Goal: Task Accomplishment & Management: Use online tool/utility

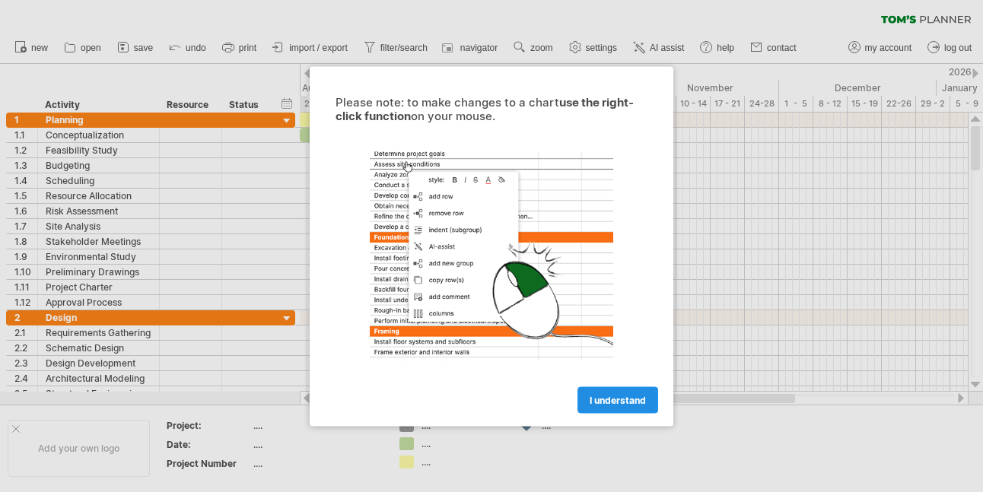
click at [617, 400] on span "I understand" at bounding box center [618, 399] width 56 height 11
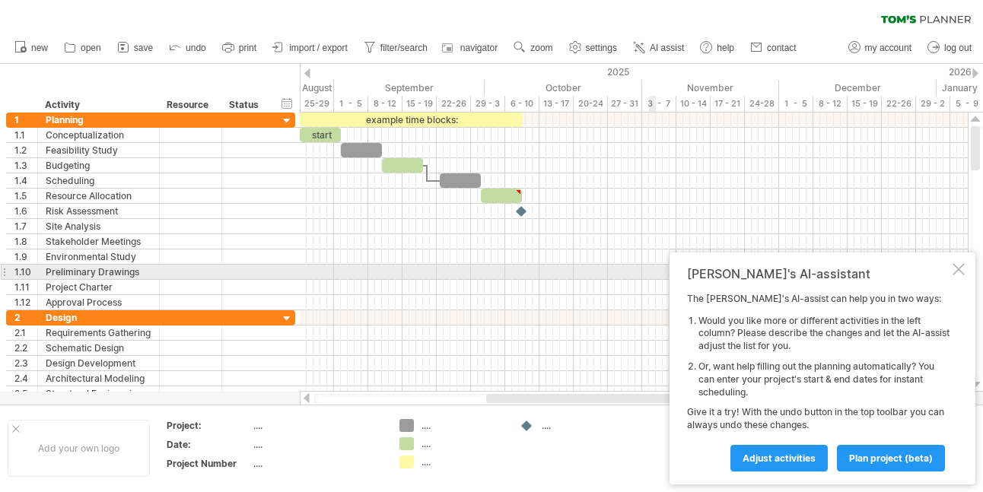
click at [958, 268] on div at bounding box center [959, 269] width 12 height 12
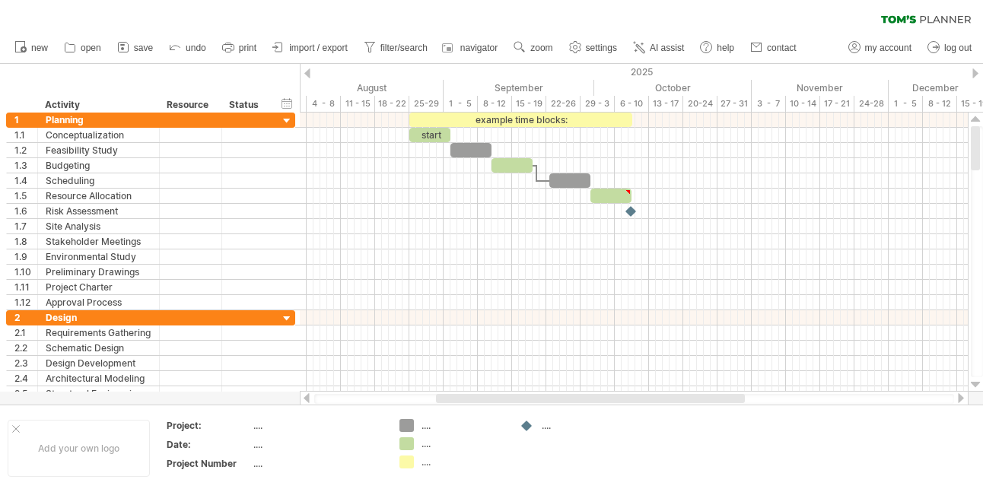
drag, startPoint x: 508, startPoint y: 397, endPoint x: 457, endPoint y: 393, distance: 50.4
click at [457, 393] on div at bounding box center [634, 398] width 669 height 15
click at [145, 45] on span "save" at bounding box center [143, 48] width 19 height 11
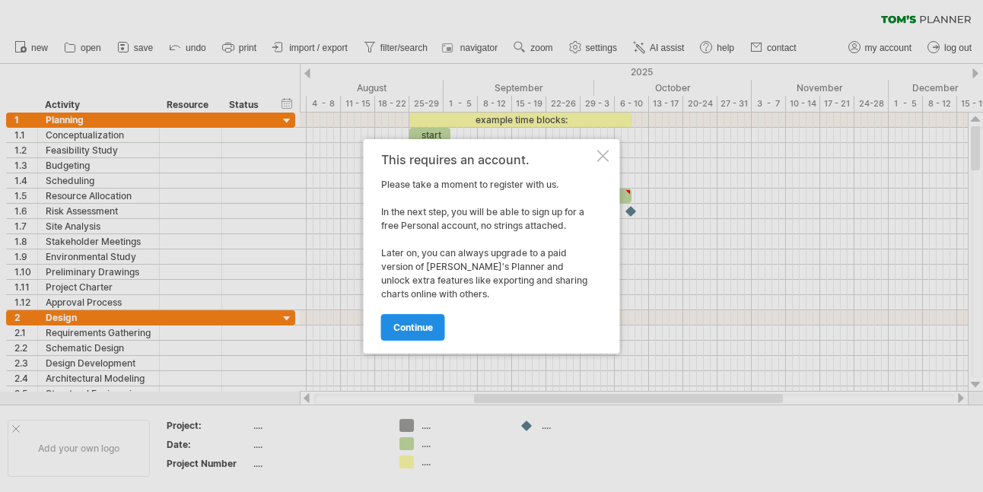
click at [415, 319] on link "continue" at bounding box center [413, 327] width 64 height 27
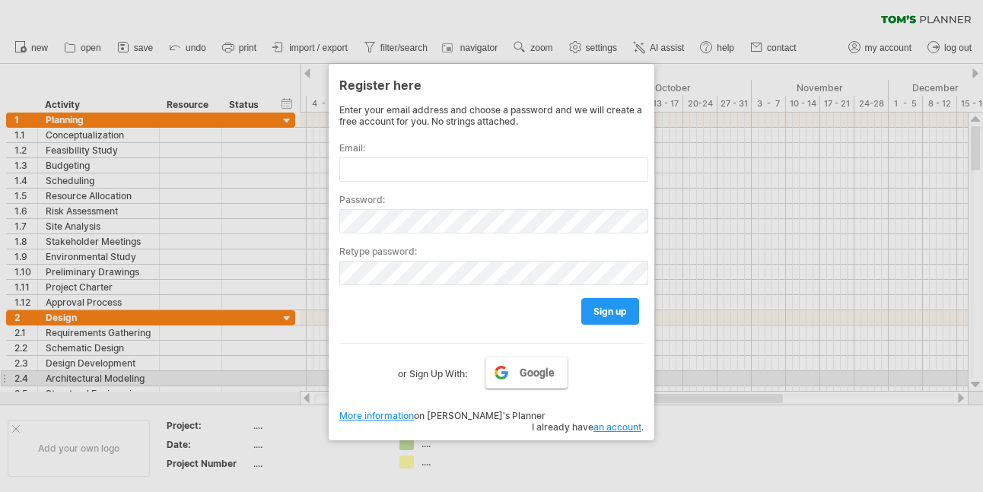
click at [515, 373] on link "Google" at bounding box center [527, 373] width 82 height 32
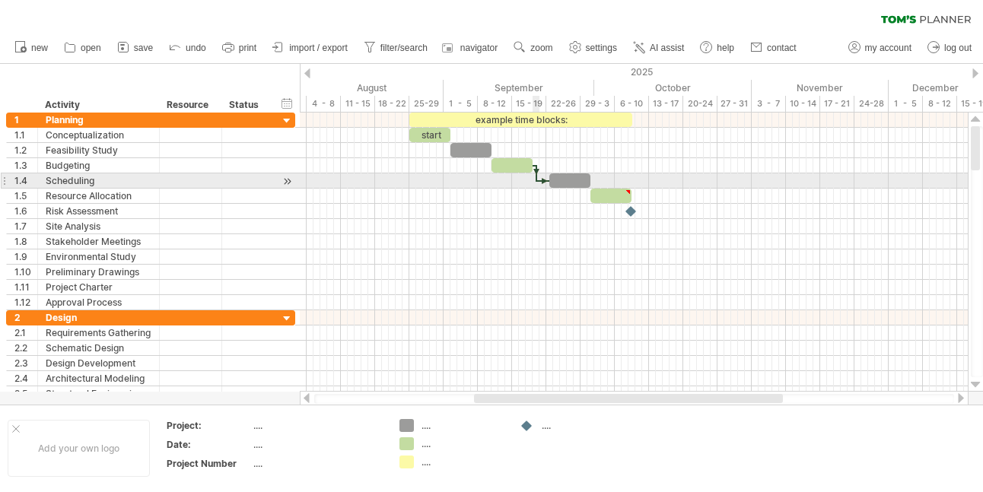
click at [537, 176] on div at bounding box center [536, 173] width 5 height 17
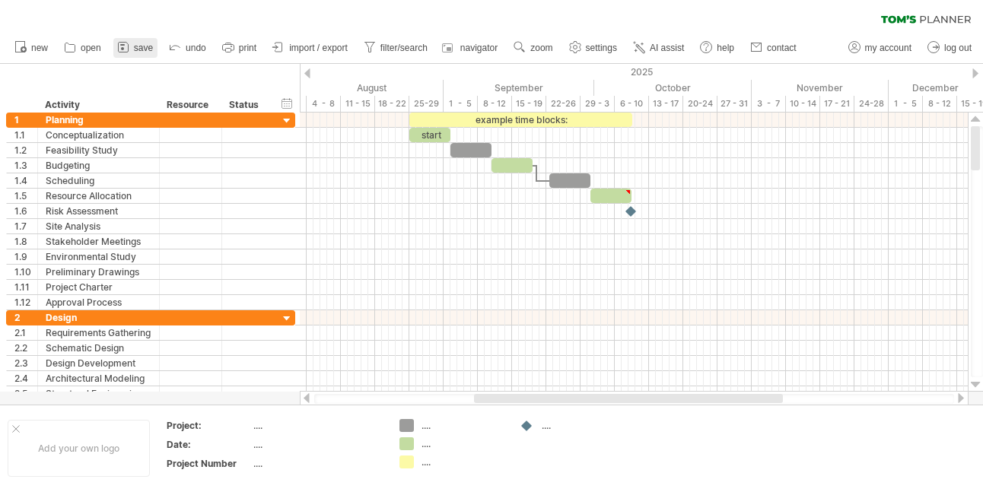
click at [135, 49] on span "save" at bounding box center [143, 48] width 19 height 11
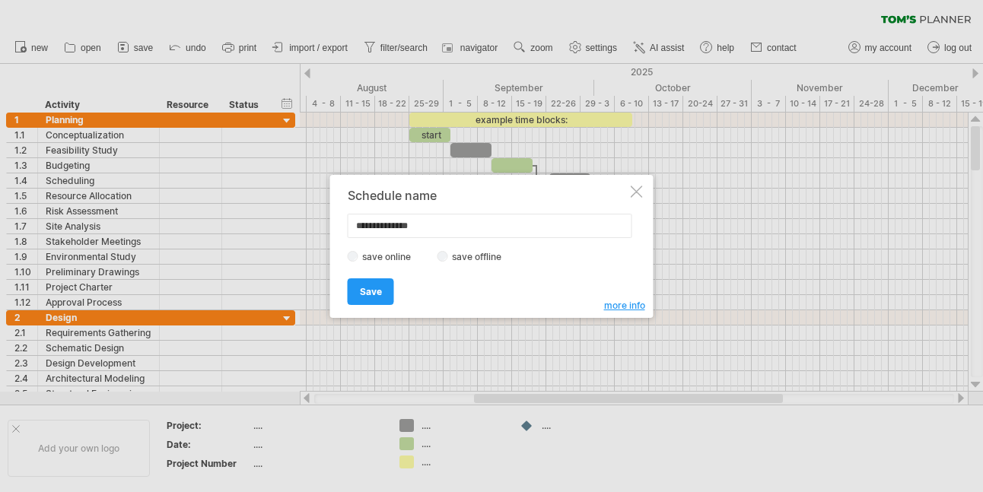
type input "**********"
click at [454, 255] on label "save offline" at bounding box center [481, 256] width 66 height 11
click at [379, 292] on span "Save" at bounding box center [371, 291] width 22 height 11
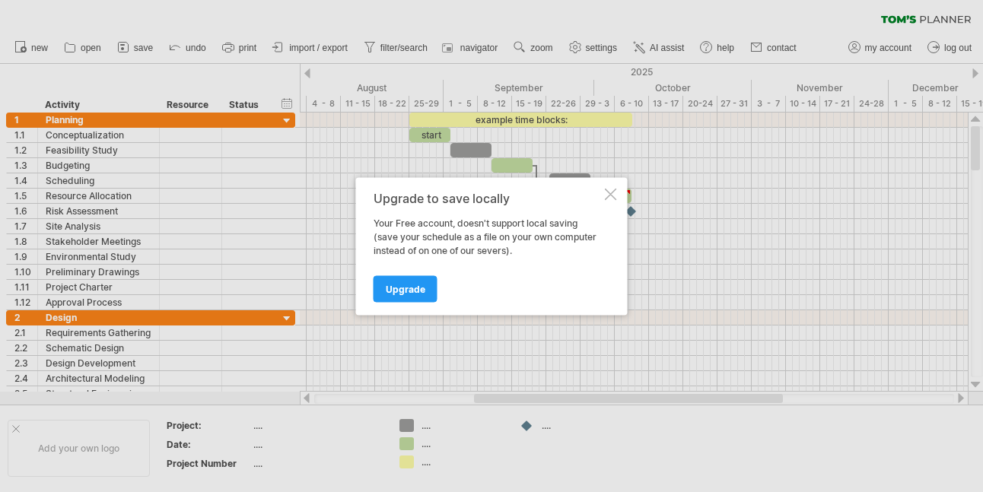
click at [609, 196] on div at bounding box center [611, 194] width 12 height 12
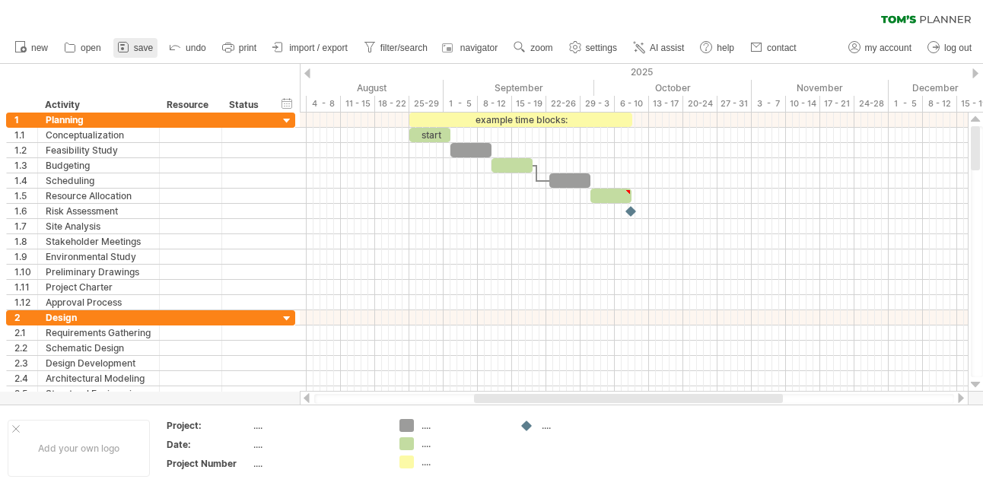
click at [135, 43] on span "save" at bounding box center [143, 48] width 19 height 11
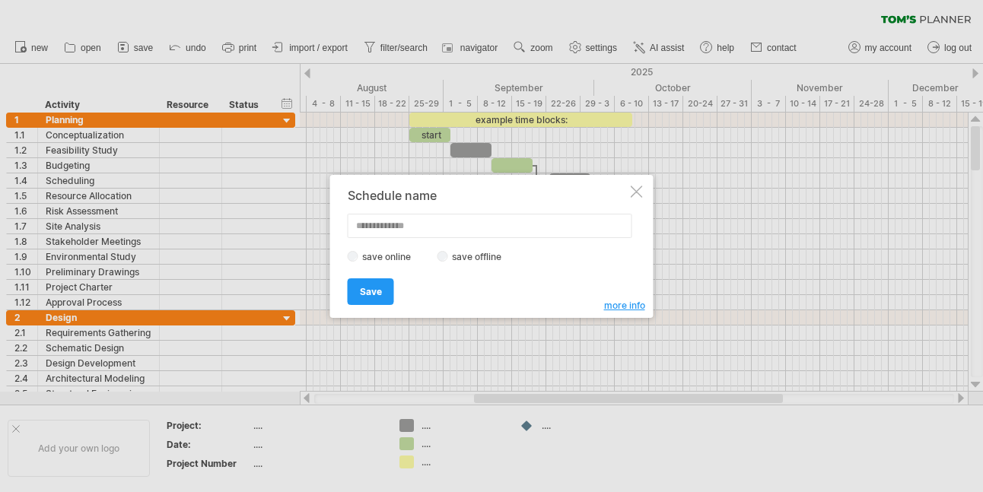
click at [632, 183] on div "Schedule name save online save offline more info Save Save Save schedules onlin…" at bounding box center [492, 246] width 324 height 143
click at [640, 183] on div "Schedule name save online save offline more info Save Save Save schedules onlin…" at bounding box center [492, 246] width 324 height 143
click at [640, 190] on div at bounding box center [637, 192] width 12 height 12
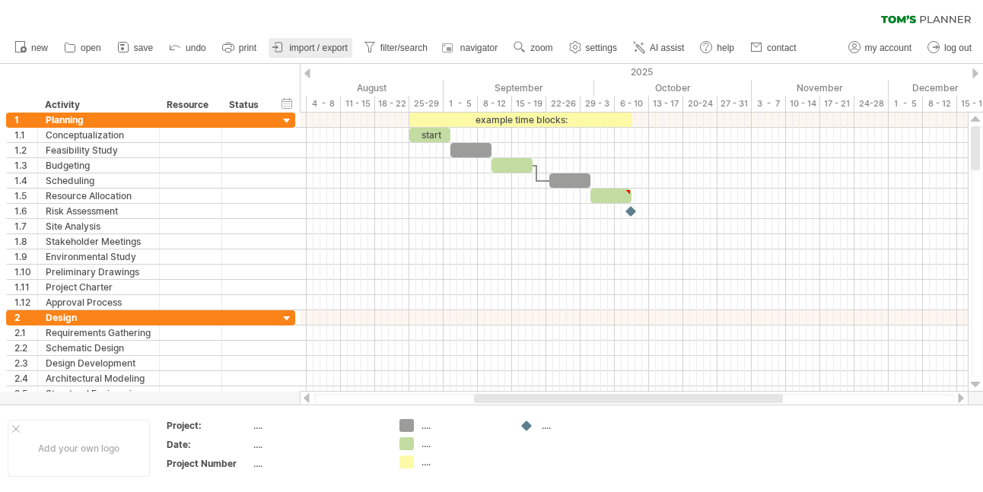
click at [332, 44] on span "import / export" at bounding box center [318, 48] width 59 height 11
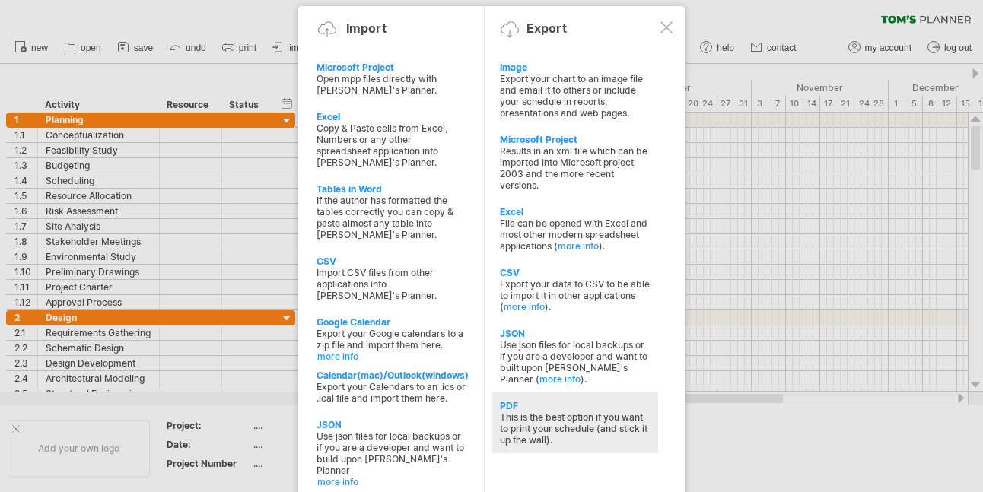
click at [562, 407] on div "PDF" at bounding box center [575, 405] width 151 height 11
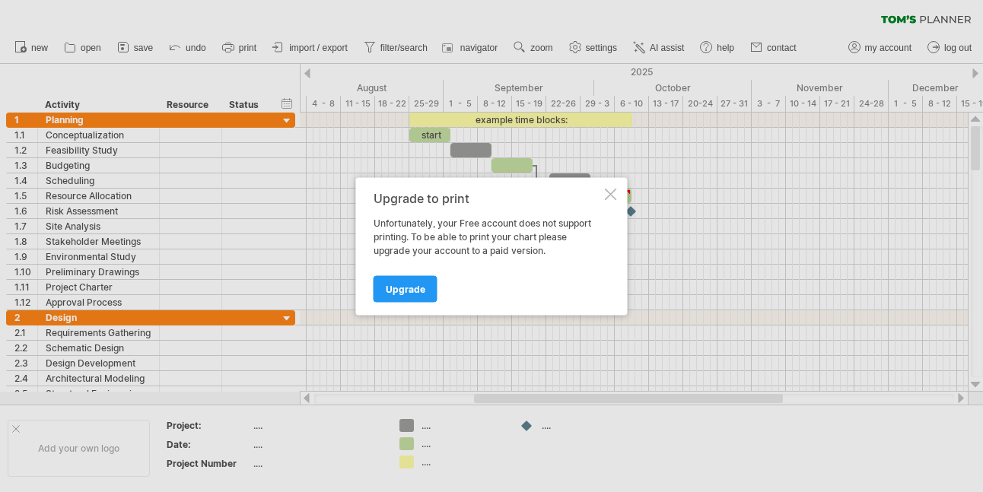
click at [599, 197] on div "Upgrade to print" at bounding box center [488, 198] width 228 height 14
click at [609, 196] on div at bounding box center [611, 194] width 12 height 12
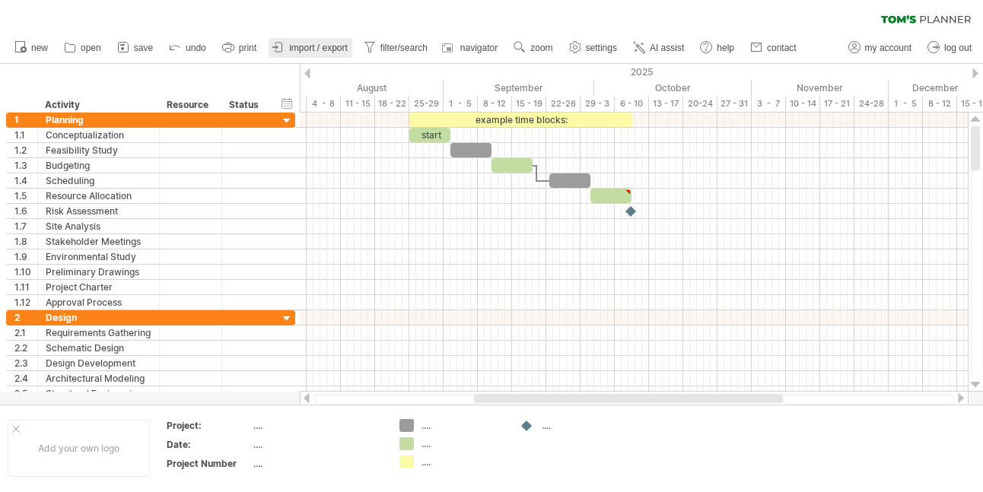
click at [342, 46] on span "import / export" at bounding box center [318, 48] width 59 height 11
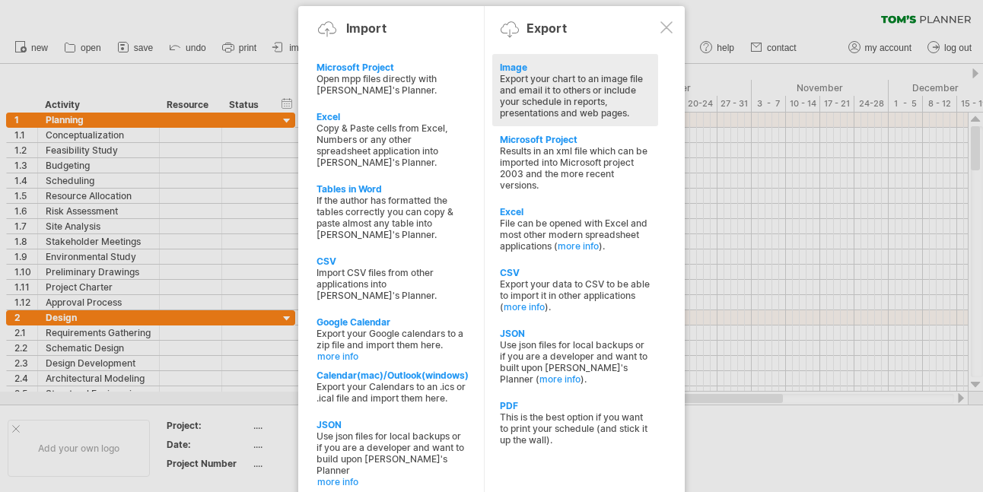
click at [595, 116] on div "Export your chart to an image file and email it to others or include your sched…" at bounding box center [575, 96] width 151 height 46
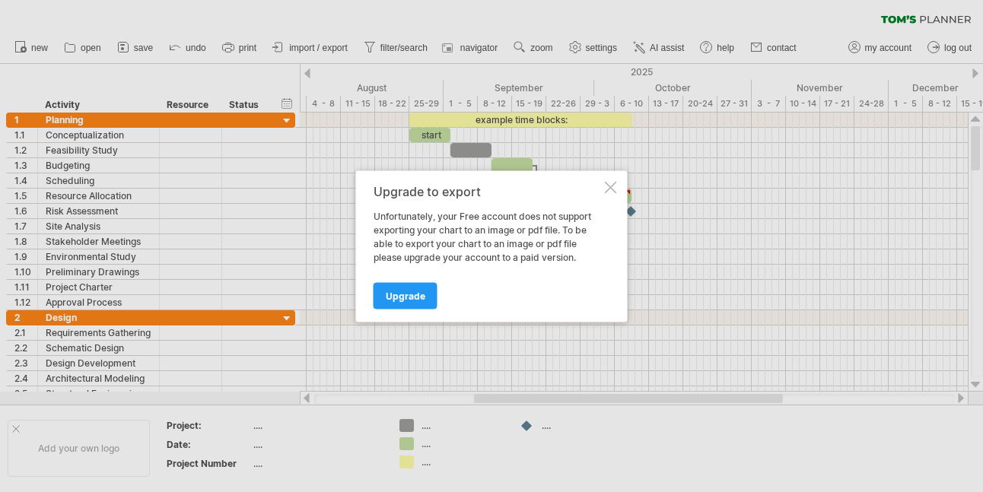
click at [613, 187] on div at bounding box center [611, 187] width 12 height 12
